Goal: Navigation & Orientation: Find specific page/section

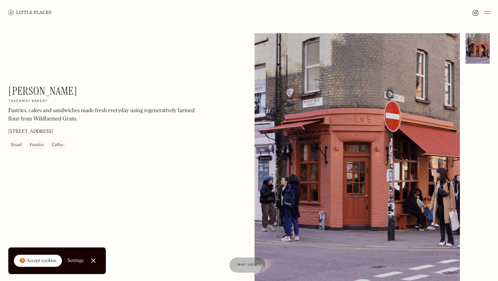
click at [40, 12] on img at bounding box center [29, 12] width 43 height 5
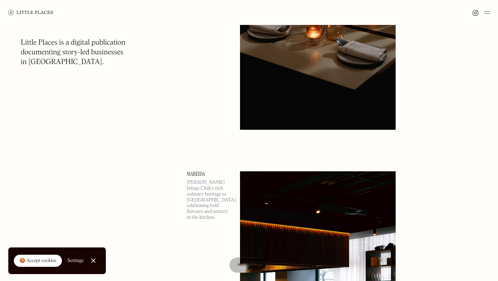
scroll to position [440, 0]
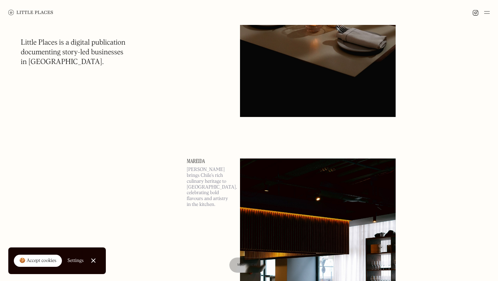
click at [477, 12] on img at bounding box center [475, 13] width 6 height 6
click at [489, 11] on img at bounding box center [487, 12] width 6 height 8
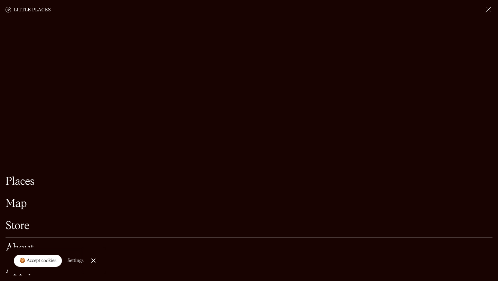
scroll to position [495, 0]
click at [94, 260] on link "Close Cookie Popup" at bounding box center [93, 260] width 14 height 14
click at [25, 180] on link "Places" at bounding box center [249, 181] width 487 height 11
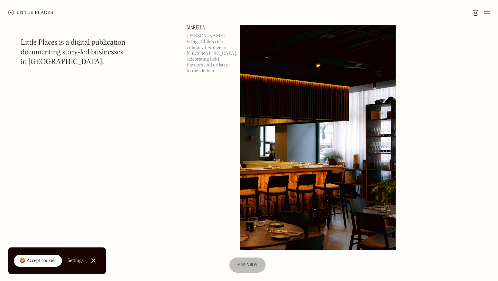
scroll to position [692, 0]
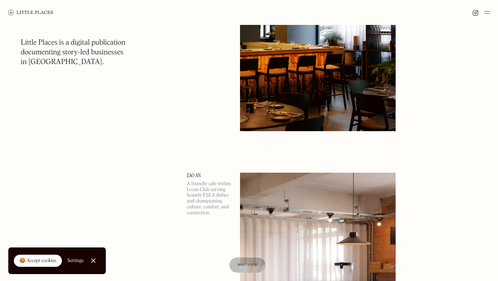
click at [485, 13] on img at bounding box center [487, 12] width 6 height 8
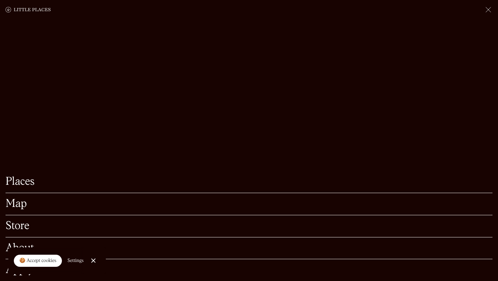
click at [18, 203] on link "Map" at bounding box center [249, 203] width 487 height 11
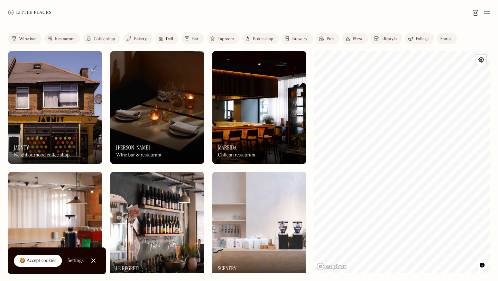
click at [44, 11] on img at bounding box center [29, 12] width 43 height 5
